Goal: Task Accomplishment & Management: Manage account settings

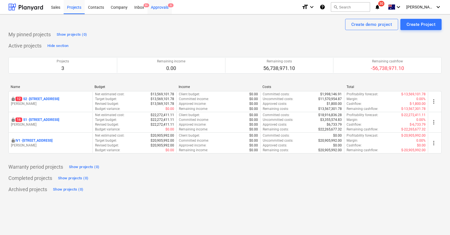
click at [158, 6] on div "Approvals 6" at bounding box center [160, 7] width 24 height 14
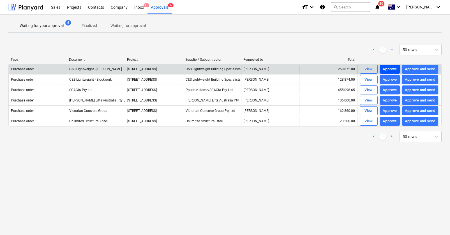
click at [391, 69] on div "Approve" at bounding box center [390, 69] width 14 height 6
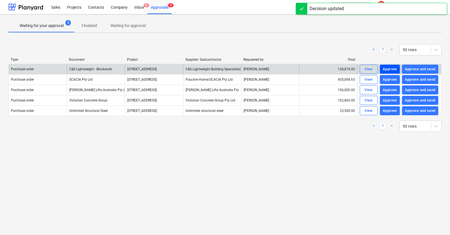
click at [391, 69] on div "Approve" at bounding box center [390, 69] width 14 height 6
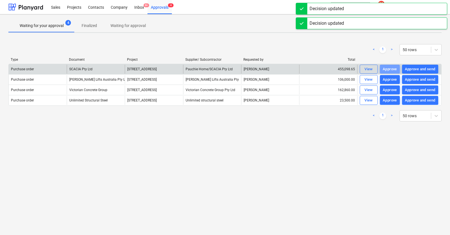
click at [391, 69] on div "Approve" at bounding box center [390, 69] width 14 height 6
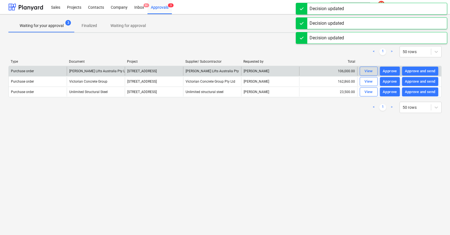
click at [391, 69] on div "Approve" at bounding box center [390, 71] width 14 height 6
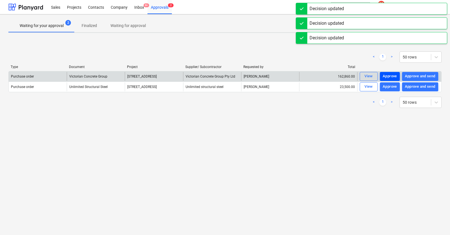
click at [391, 78] on div "Approve" at bounding box center [390, 76] width 14 height 6
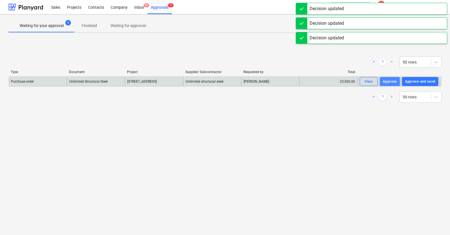
click at [391, 82] on div "Approve" at bounding box center [390, 81] width 14 height 6
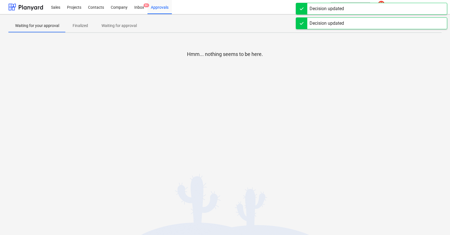
click at [272, 91] on div "Hmm... nothing seems to be here." at bounding box center [225, 79] width 434 height 84
